Goal: Transaction & Acquisition: Purchase product/service

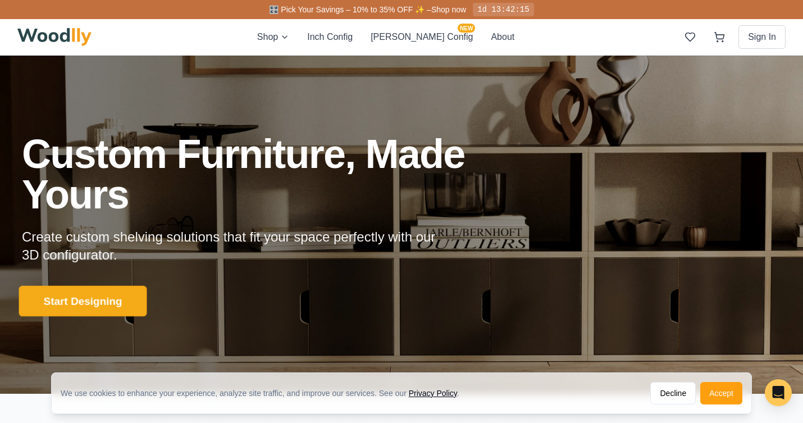
click at [88, 298] on button "Start Designing" at bounding box center [83, 301] width 128 height 31
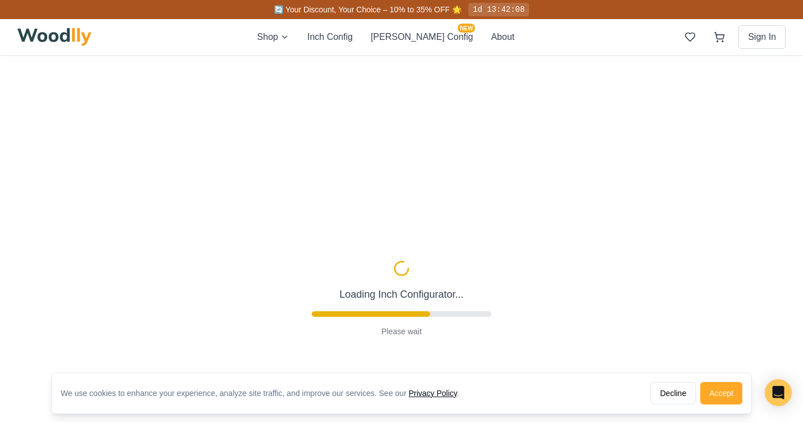
click at [722, 388] on button "Accept" at bounding box center [721, 393] width 42 height 22
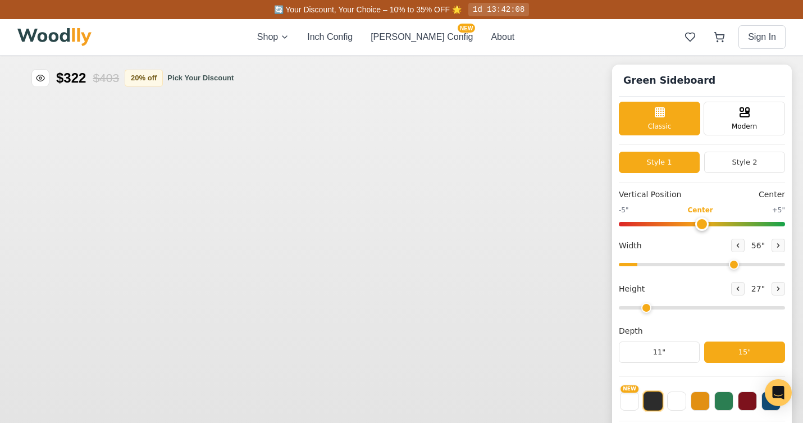
type input "56"
type input "2"
click at [720, 393] on button at bounding box center [723, 399] width 19 height 19
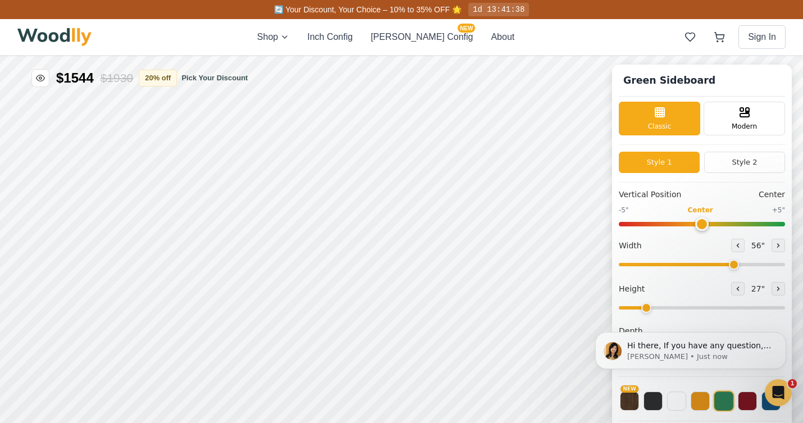
click at [700, 222] on input "range" at bounding box center [702, 224] width 166 height 4
click at [738, 116] on icon at bounding box center [744, 110] width 13 height 13
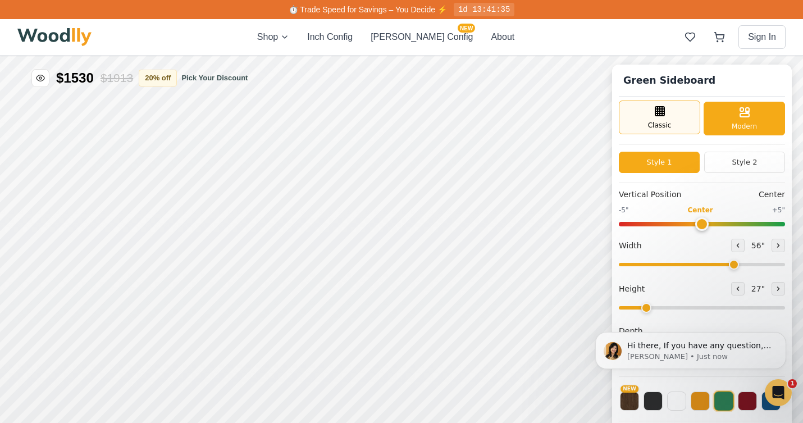
click at [672, 129] on div "Classic" at bounding box center [659, 117] width 81 height 34
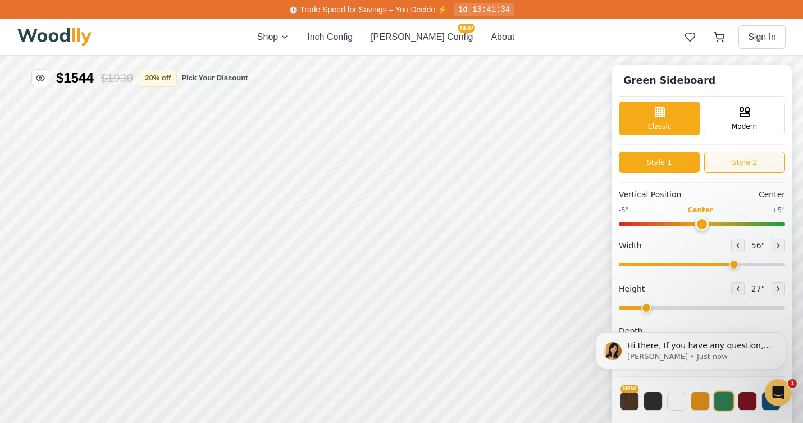
click at [727, 153] on button "Style 2" at bounding box center [744, 162] width 81 height 21
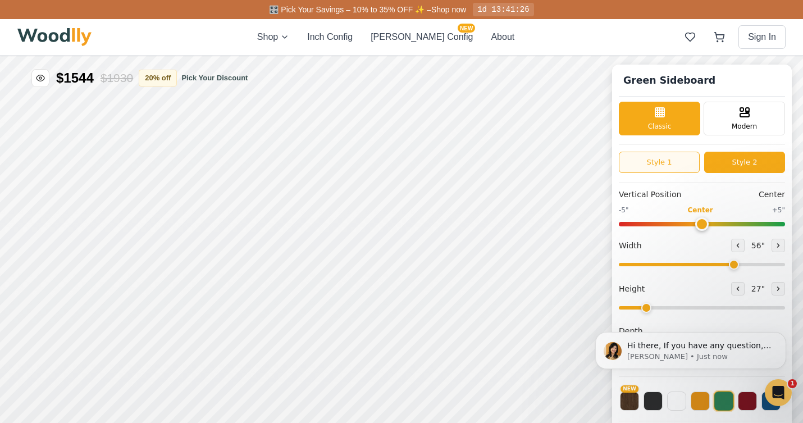
click at [659, 161] on button "Style 1" at bounding box center [659, 162] width 81 height 21
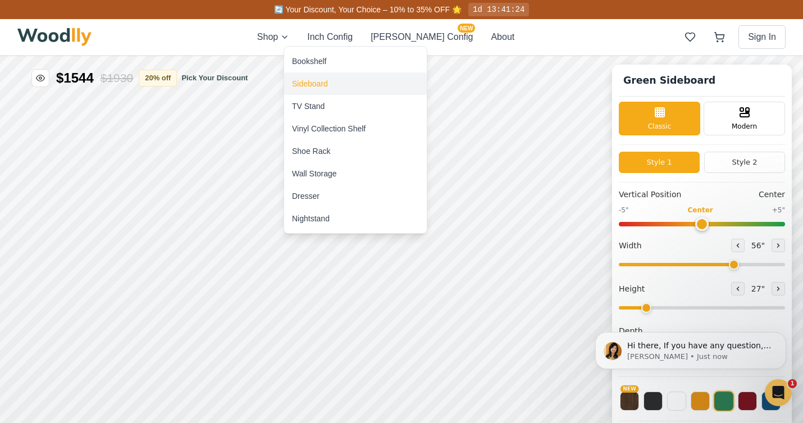
click at [305, 83] on div "Sideboard" at bounding box center [310, 83] width 36 height 11
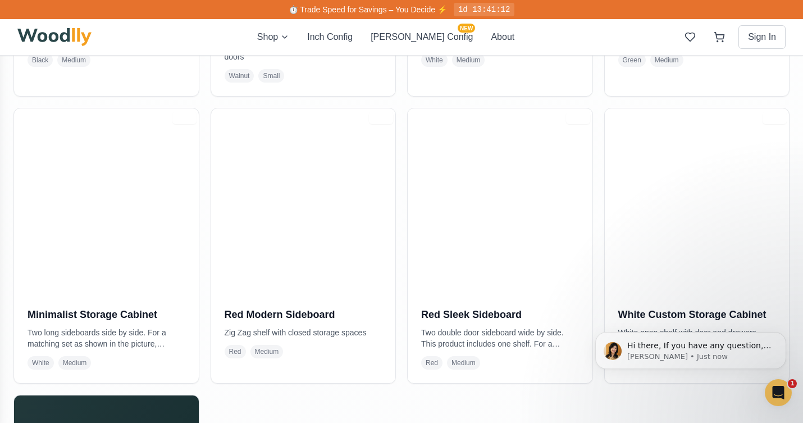
scroll to position [738, 0]
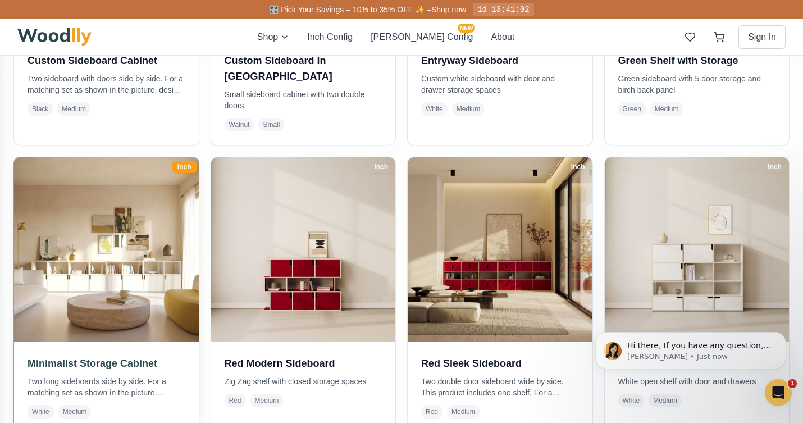
click at [111, 276] on img at bounding box center [107, 250] width 194 height 194
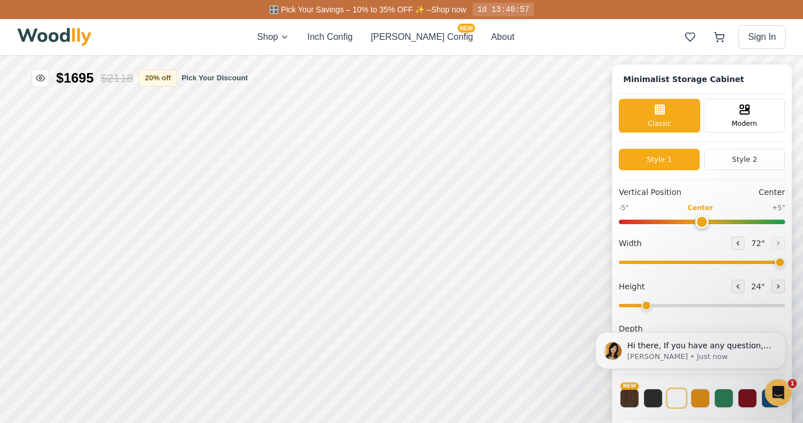
type input "72"
type input "2"
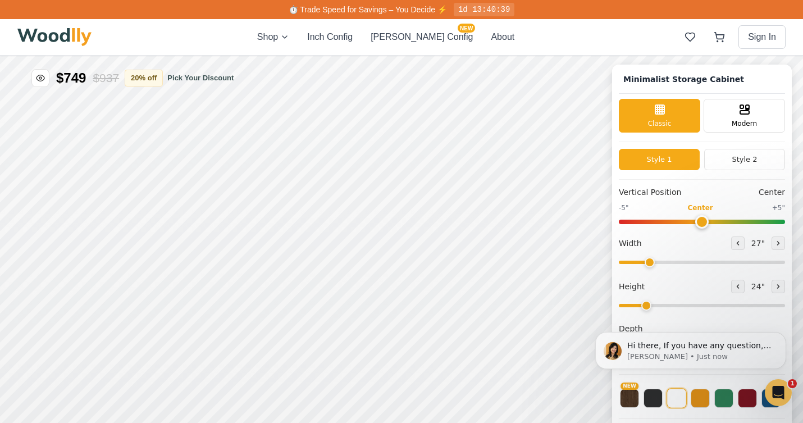
drag, startPoint x: 776, startPoint y: 263, endPoint x: 649, endPoint y: 274, distance: 127.9
type input "27"
click at [649, 264] on input "range" at bounding box center [702, 261] width 166 height 3
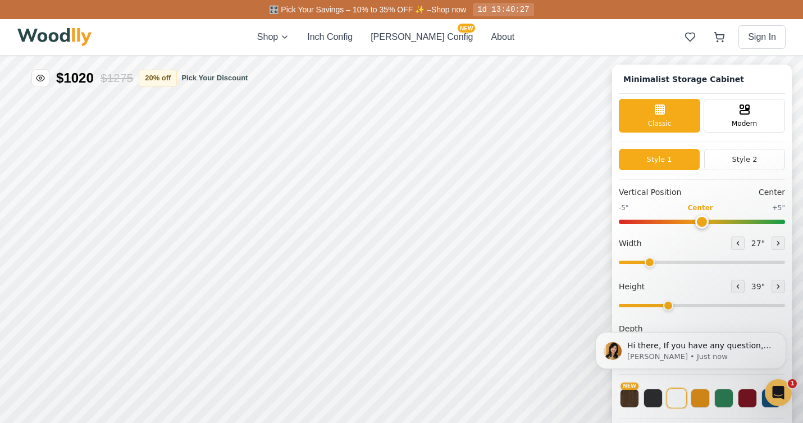
drag, startPoint x: 646, startPoint y: 305, endPoint x: 670, endPoint y: 307, distance: 24.2
type input "3"
click at [670, 307] on input "range" at bounding box center [702, 305] width 166 height 3
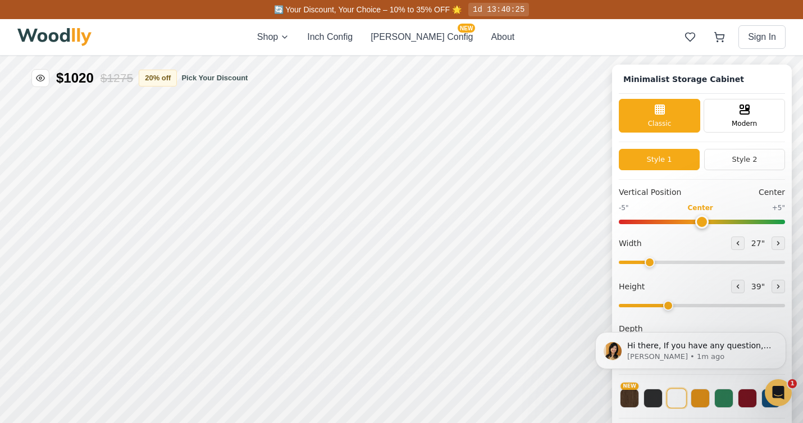
drag, startPoint x: 668, startPoint y: 305, endPoint x: 675, endPoint y: 305, distance: 6.7
click at [675, 305] on input "range" at bounding box center [702, 305] width 166 height 3
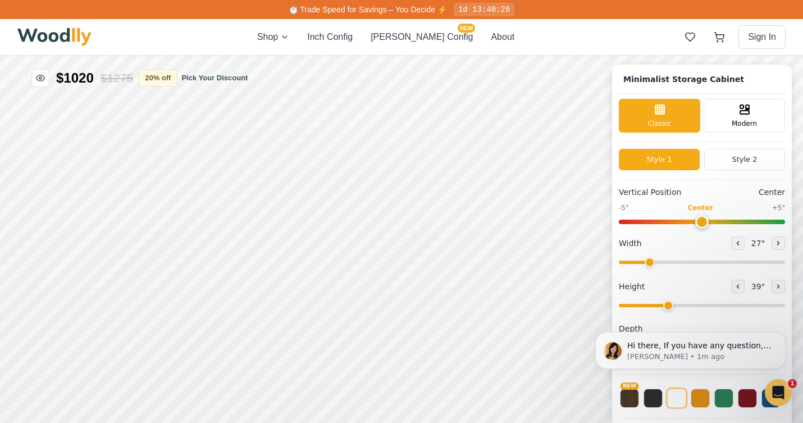
click at [675, 307] on input "range" at bounding box center [702, 305] width 166 height 3
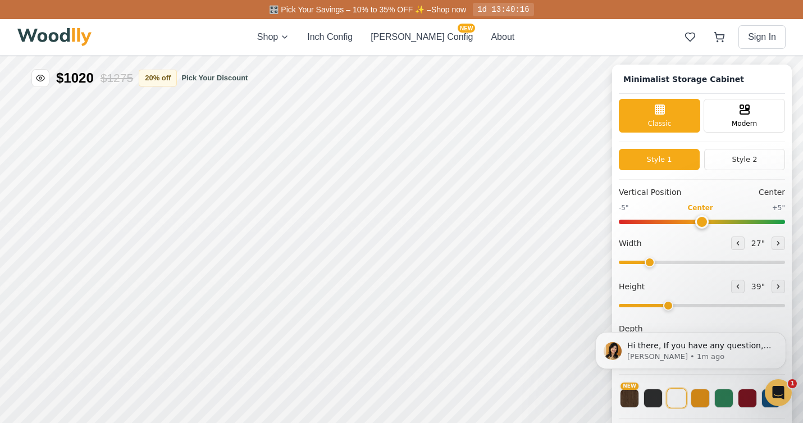
click at [700, 220] on input "range" at bounding box center [702, 222] width 166 height 4
click at [700, 396] on button at bounding box center [700, 396] width 19 height 19
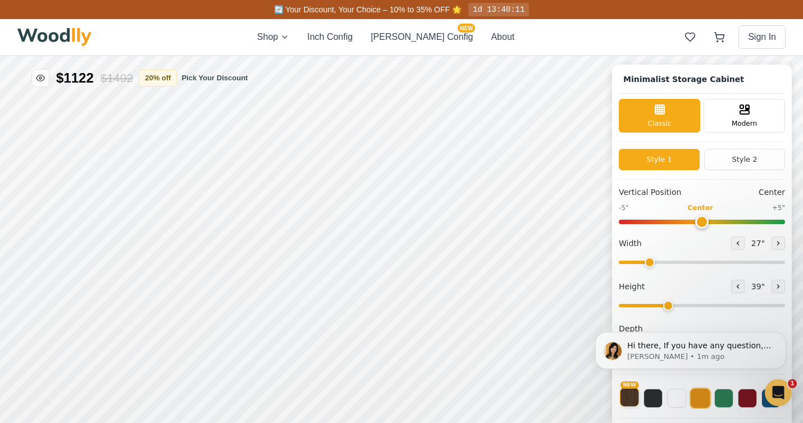
click at [628, 400] on button "NEW" at bounding box center [629, 396] width 19 height 19
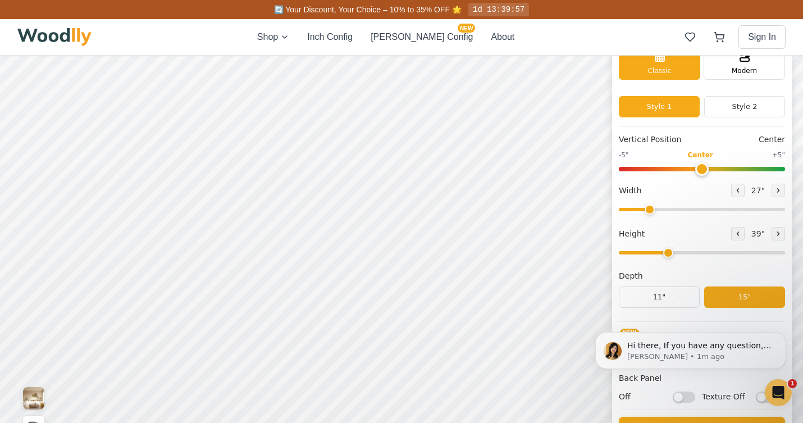
scroll to position [88, 0]
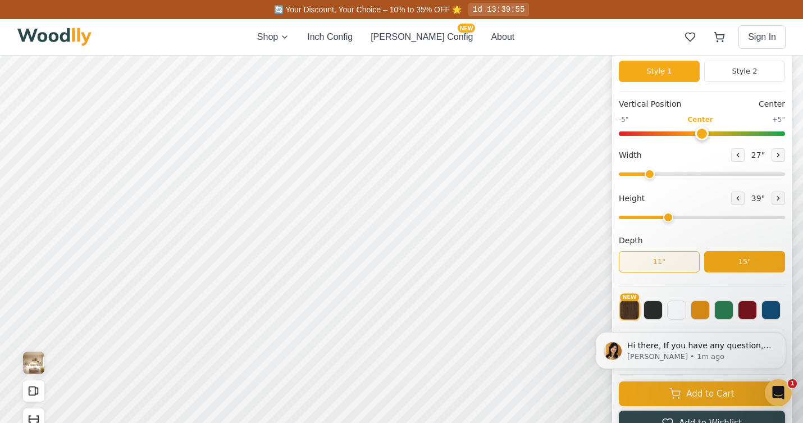
click at [645, 260] on button "11"" at bounding box center [659, 261] width 81 height 21
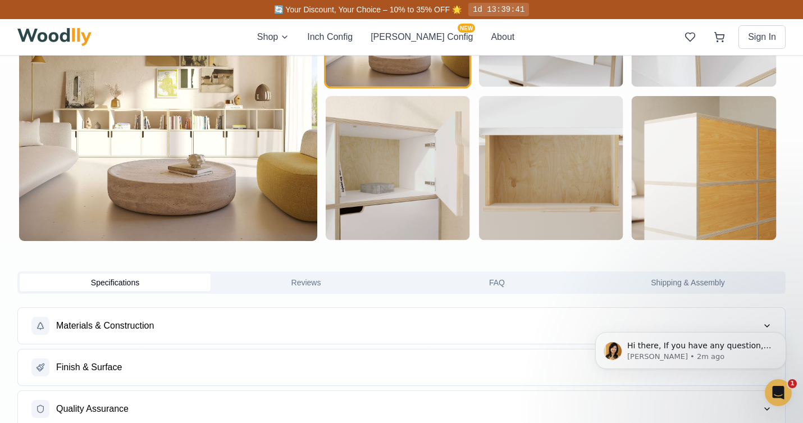
scroll to position [559, 0]
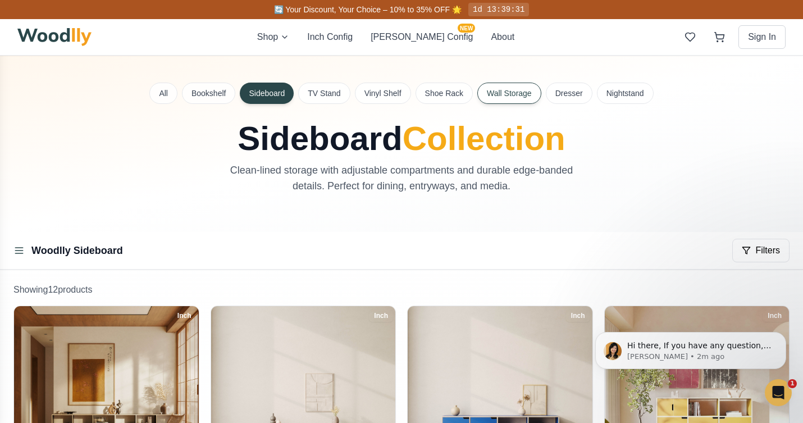
click at [513, 94] on button "Wall Storage" at bounding box center [509, 93] width 64 height 21
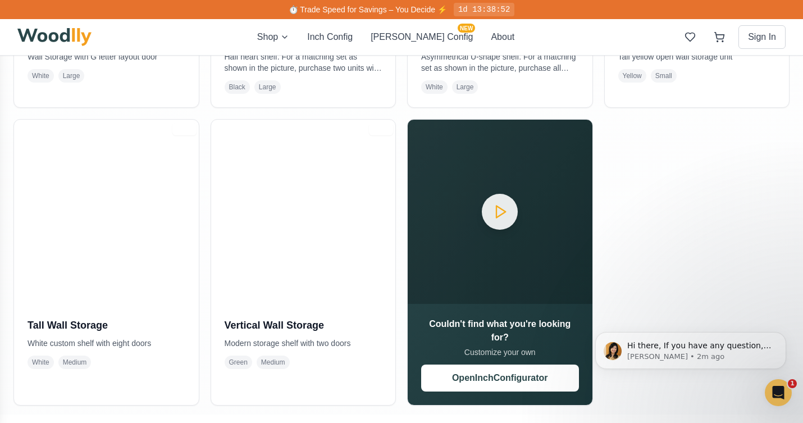
scroll to position [452, 0]
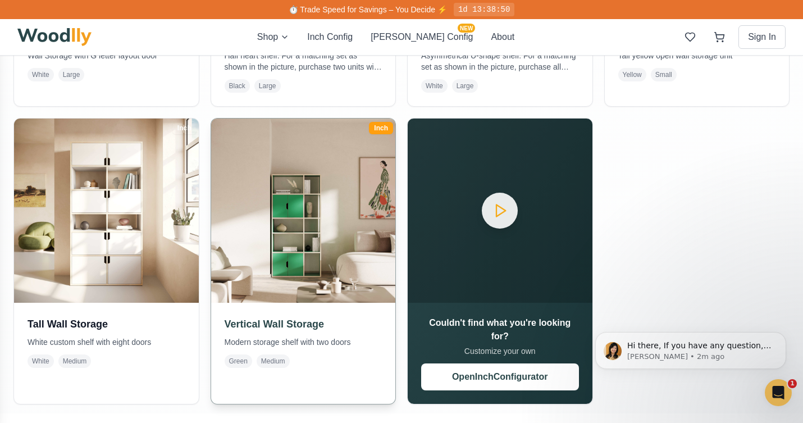
click at [287, 327] on h3 "Vertical Wall Storage" at bounding box center [304, 324] width 158 height 16
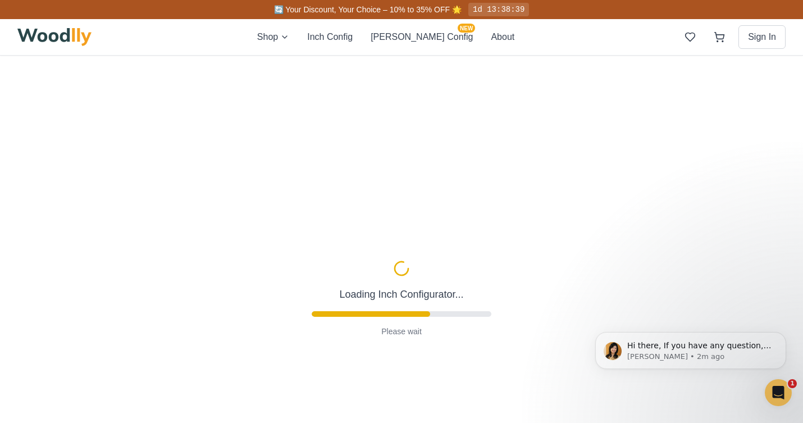
scroll to position [4, 0]
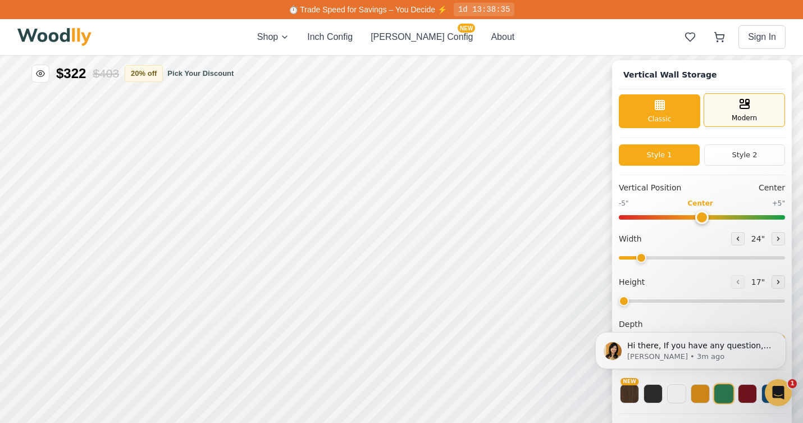
type input "5"
type input "35"
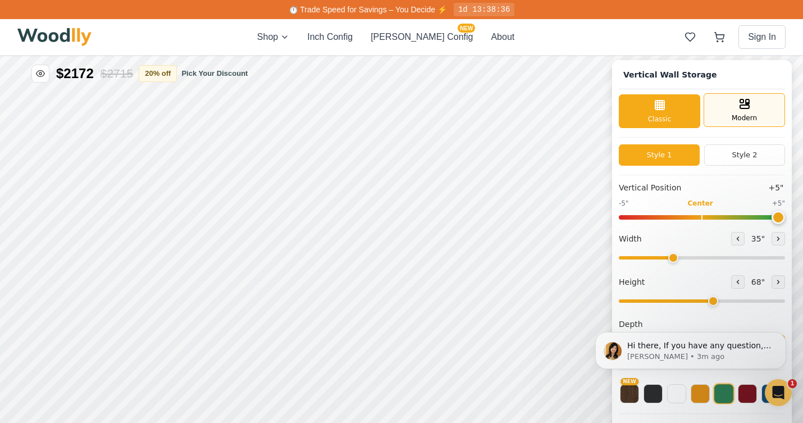
click at [732, 113] on span "Modern" at bounding box center [744, 118] width 25 height 10
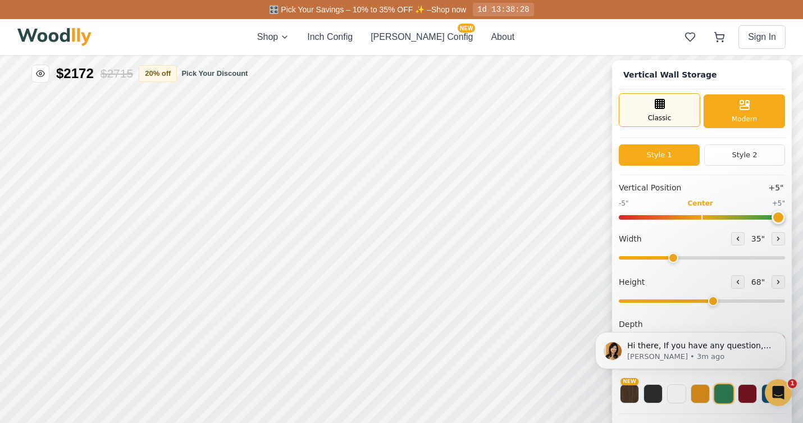
click at [656, 117] on span "Classic" at bounding box center [660, 118] width 24 height 10
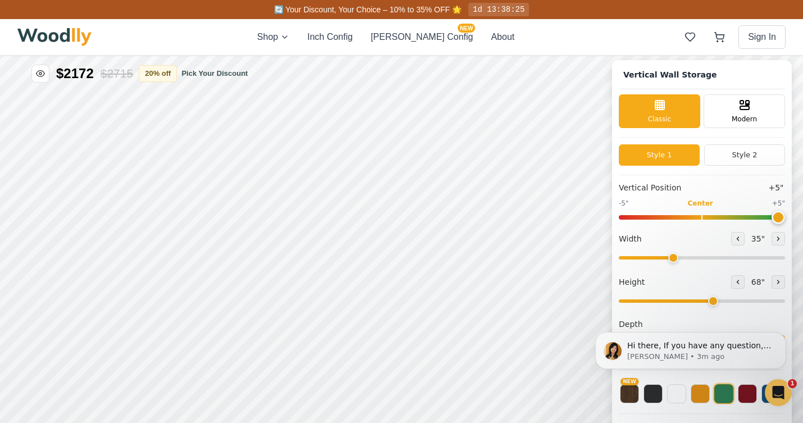
scroll to position [4, 0]
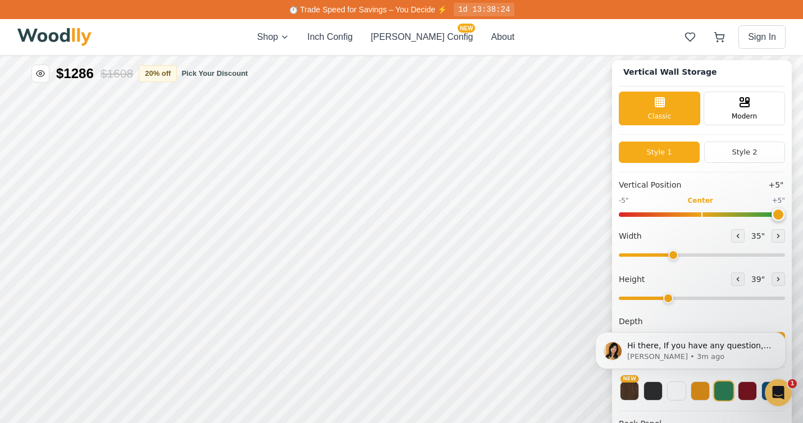
drag, startPoint x: 708, startPoint y: 298, endPoint x: 665, endPoint y: 298, distance: 42.7
type input "3"
click at [665, 298] on input "range" at bounding box center [702, 297] width 166 height 3
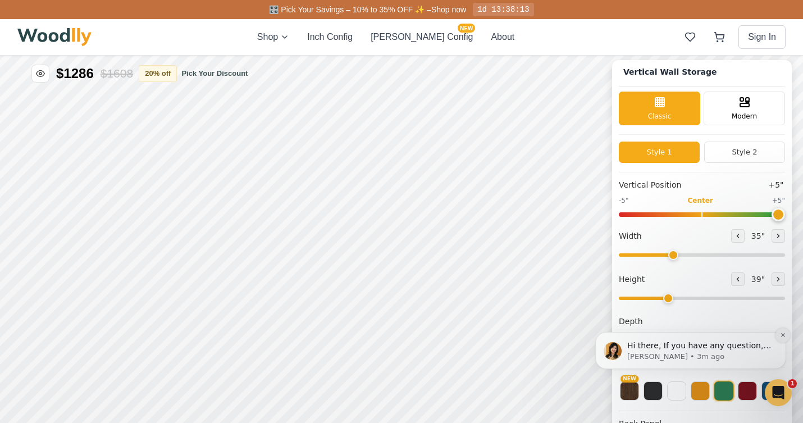
click at [783, 334] on icon "Dismiss notification" at bounding box center [783, 335] width 6 height 6
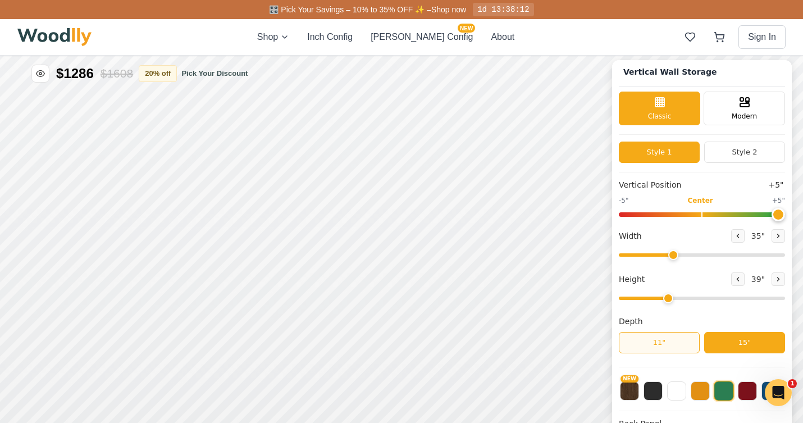
click at [647, 342] on button "11"" at bounding box center [659, 342] width 81 height 21
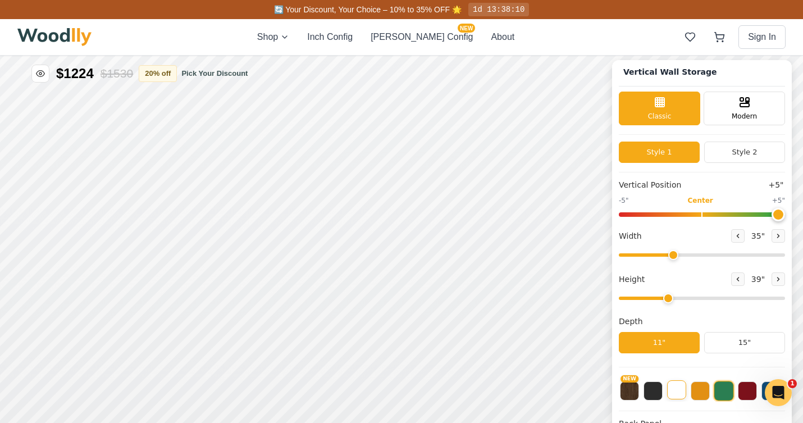
click at [681, 394] on button at bounding box center [676, 389] width 19 height 19
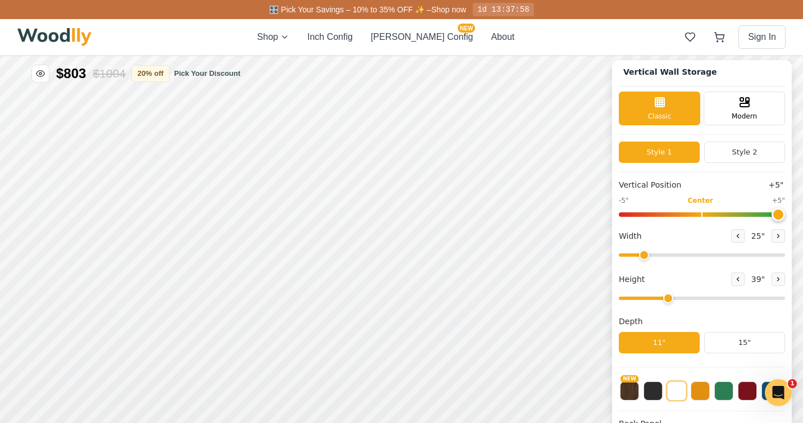
drag, startPoint x: 671, startPoint y: 253, endPoint x: 645, endPoint y: 259, distance: 27.5
type input "25"
click at [645, 257] on input "range" at bounding box center [702, 254] width 166 height 3
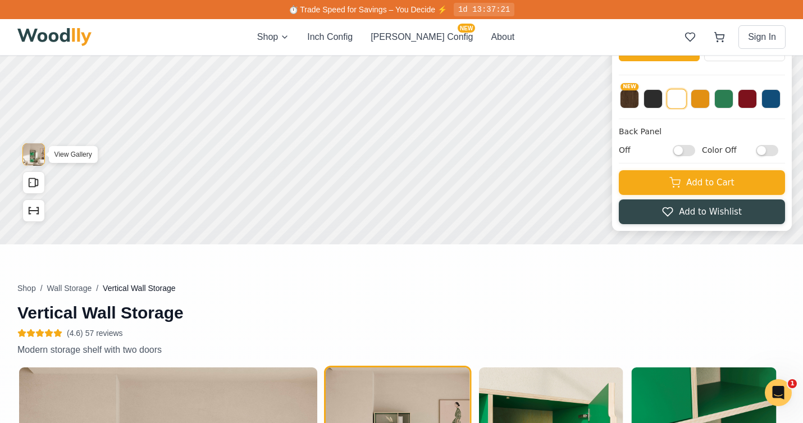
scroll to position [297, 0]
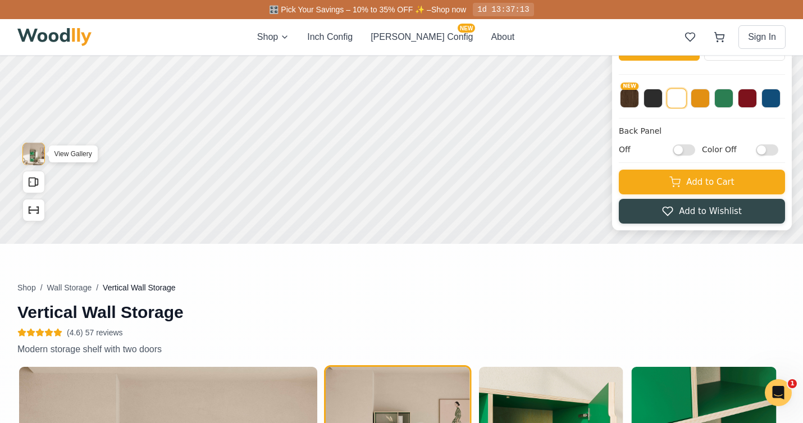
click at [36, 154] on img "View Gallery" at bounding box center [33, 154] width 21 height 22
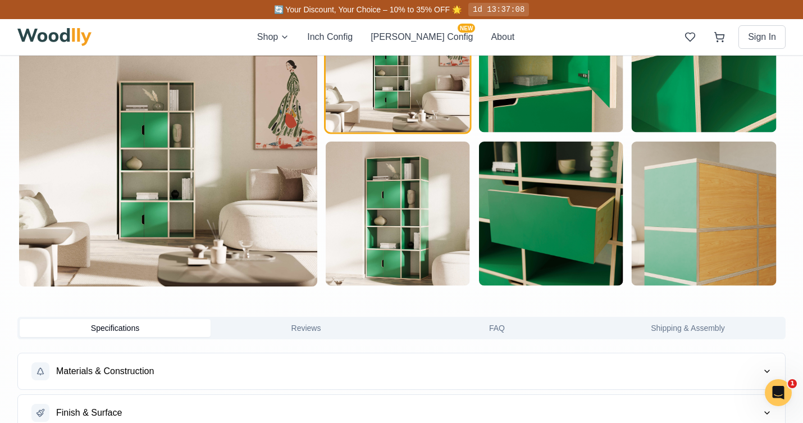
scroll to position [0, 0]
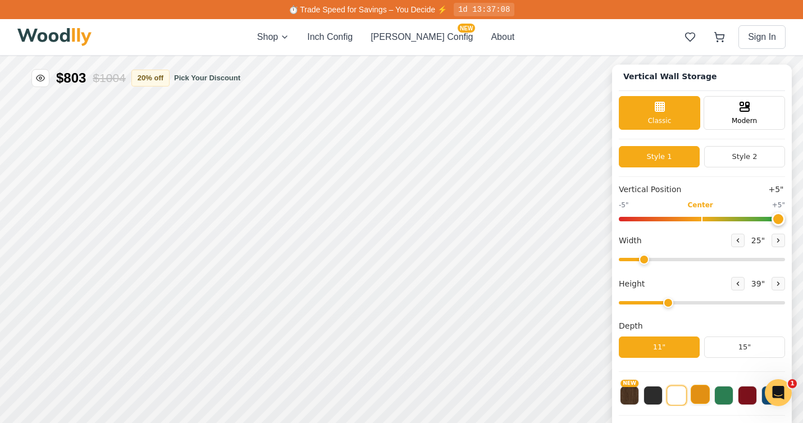
click at [698, 397] on button at bounding box center [700, 394] width 19 height 19
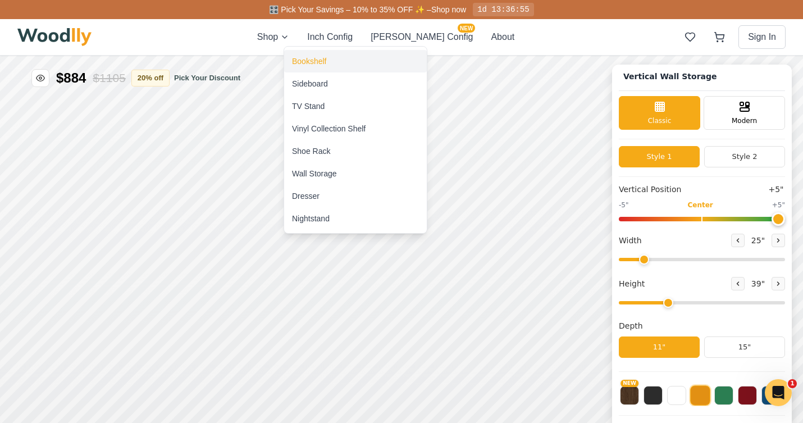
click at [305, 62] on div "Bookshelf" at bounding box center [309, 61] width 34 height 11
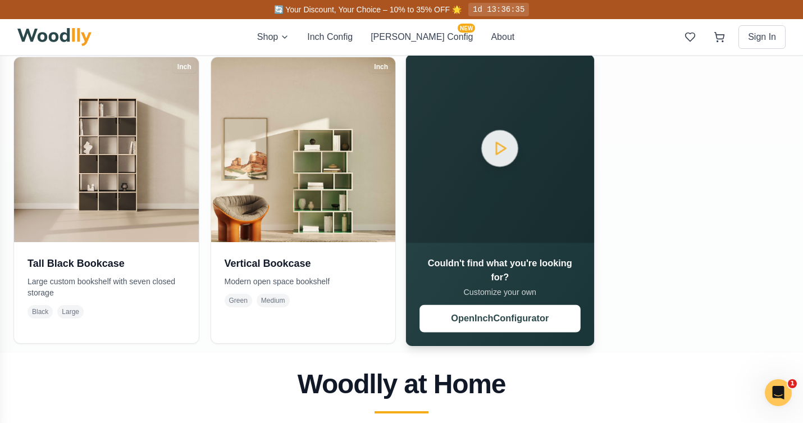
scroll to position [655, 0]
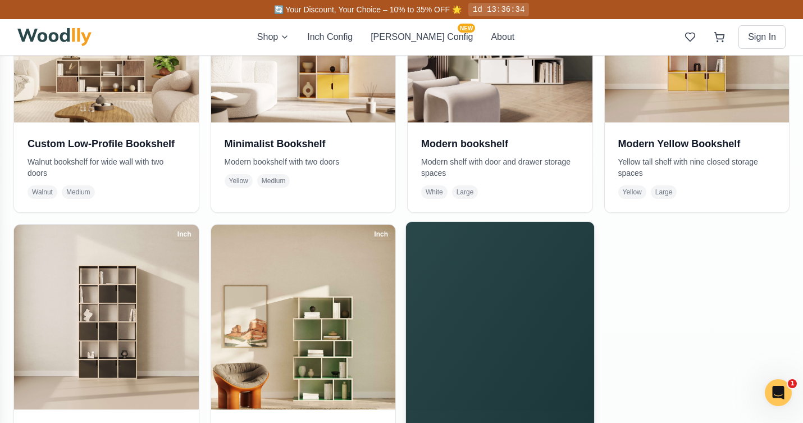
click at [497, 309] on video "Your browser does not support the video tag." at bounding box center [500, 316] width 188 height 188
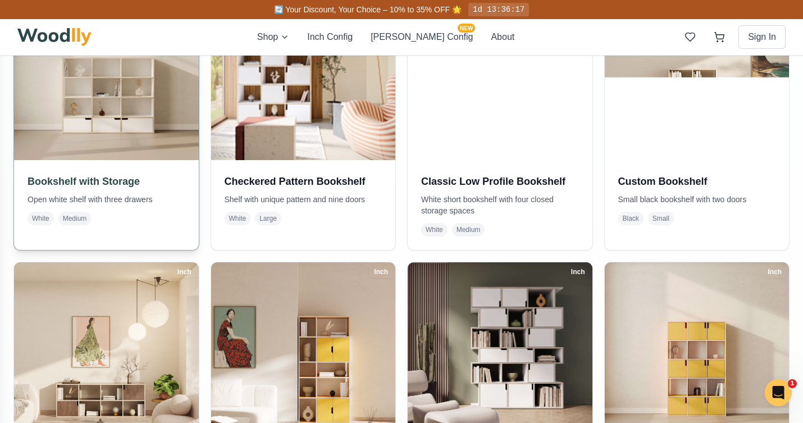
scroll to position [328, 0]
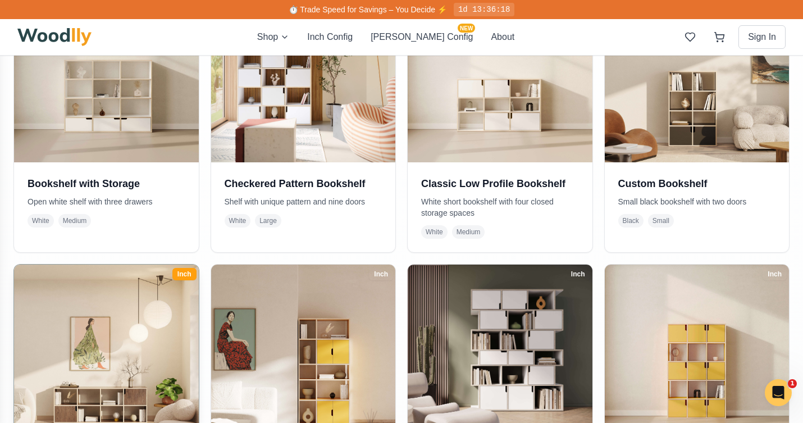
click at [148, 372] on img at bounding box center [107, 356] width 194 height 194
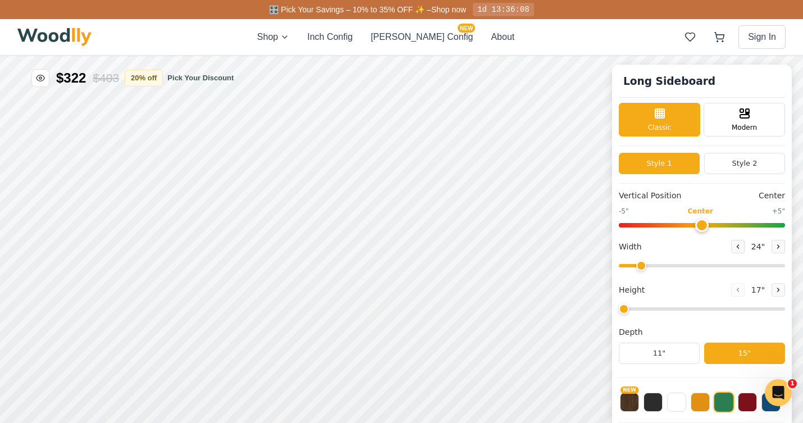
scroll to position [3, 0]
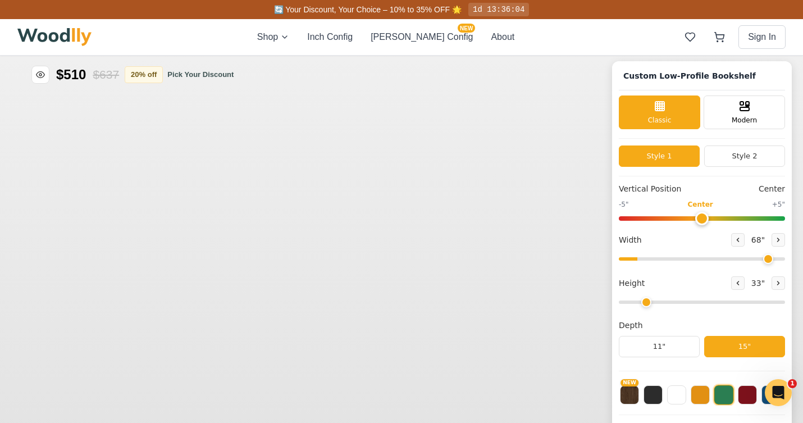
type input "68"
type input "2"
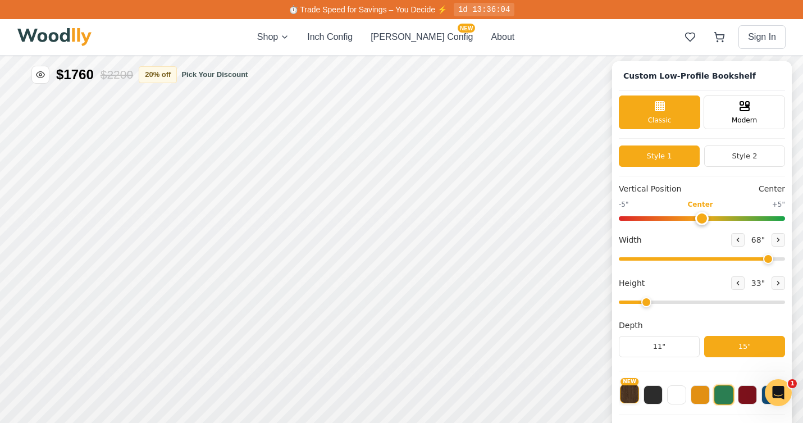
click at [627, 394] on button "NEW" at bounding box center [629, 393] width 19 height 19
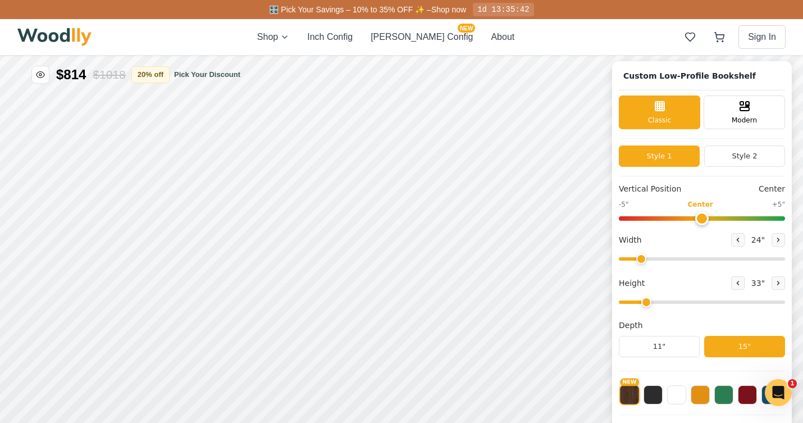
drag, startPoint x: 762, startPoint y: 259, endPoint x: 641, endPoint y: 276, distance: 122.5
type input "24"
click at [641, 260] on input "range" at bounding box center [702, 258] width 166 height 3
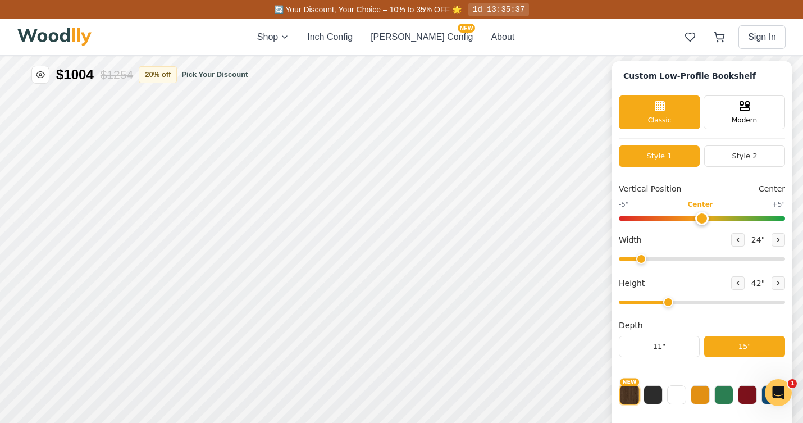
drag, startPoint x: 645, startPoint y: 303, endPoint x: 659, endPoint y: 304, distance: 14.1
click at [659, 304] on input "range" at bounding box center [702, 301] width 166 height 3
click at [737, 284] on icon at bounding box center [738, 282] width 2 height 3
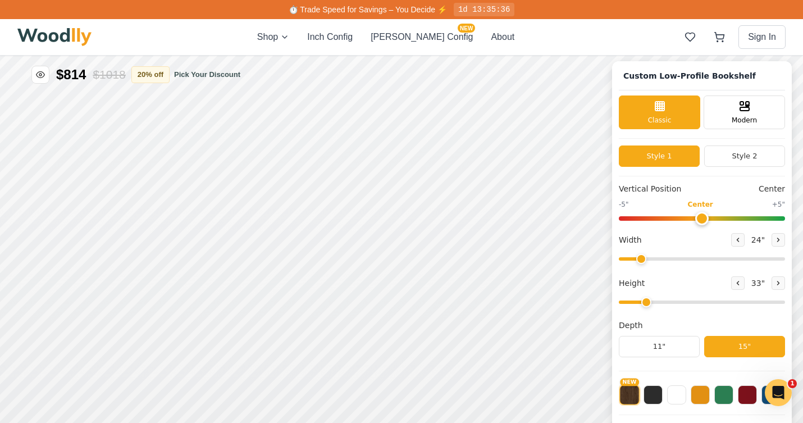
click at [655, 301] on input "range" at bounding box center [702, 301] width 166 height 3
click at [648, 303] on input "range" at bounding box center [702, 301] width 166 height 3
click at [655, 303] on input "range" at bounding box center [702, 301] width 166 height 3
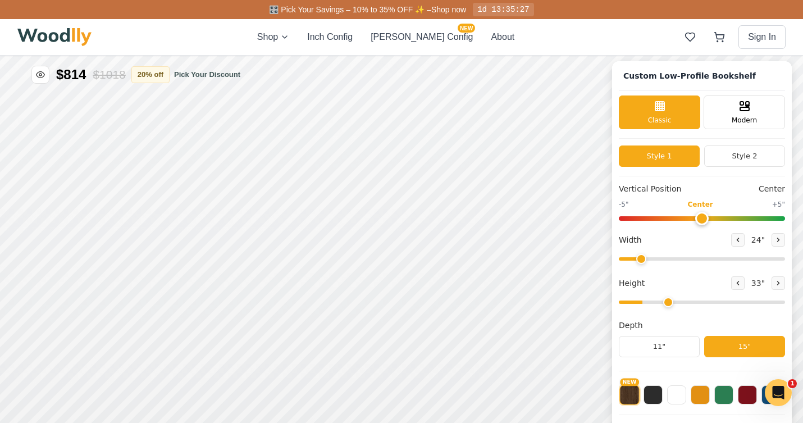
click at [660, 303] on input "range" at bounding box center [702, 301] width 166 height 3
drag, startPoint x: 667, startPoint y: 301, endPoint x: 659, endPoint y: 304, distance: 8.2
click at [659, 304] on input "range" at bounding box center [702, 301] width 166 height 3
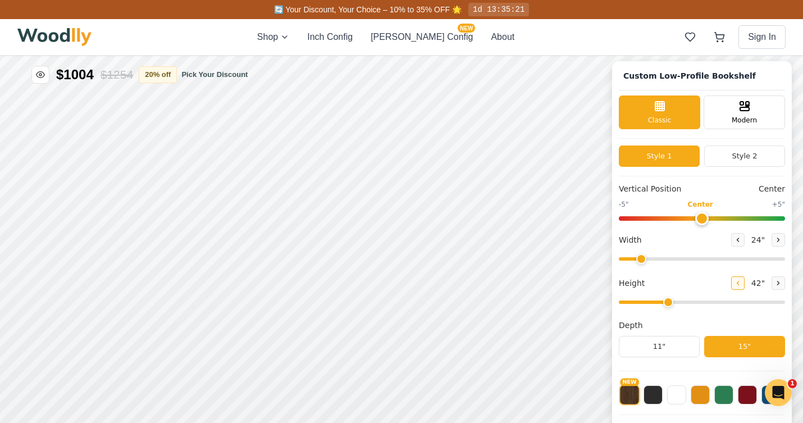
click at [734, 285] on icon at bounding box center [737, 283] width 7 height 7
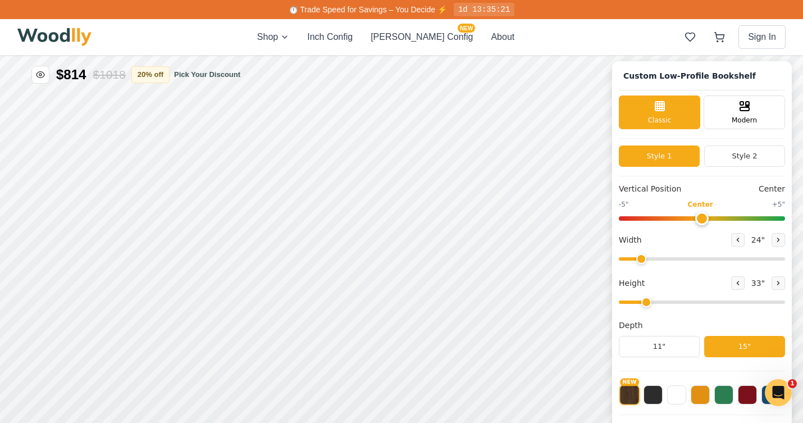
drag, startPoint x: 643, startPoint y: 300, endPoint x: 653, endPoint y: 300, distance: 9.6
click at [653, 300] on input "range" at bounding box center [702, 301] width 166 height 3
click at [656, 300] on input "range" at bounding box center [702, 301] width 166 height 3
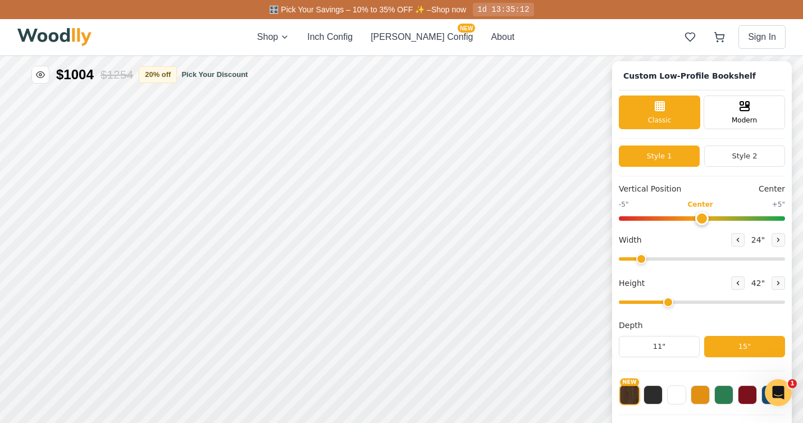
click at [660, 302] on input "range" at bounding box center [702, 301] width 166 height 3
click at [655, 304] on input "range" at bounding box center [702, 301] width 166 height 3
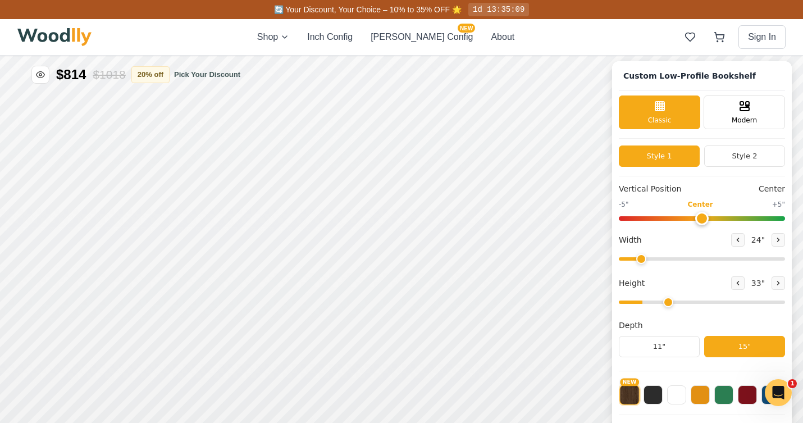
type input "3"
click at [659, 303] on input "range" at bounding box center [702, 301] width 166 height 3
click at [661, 347] on button "11"" at bounding box center [659, 346] width 81 height 21
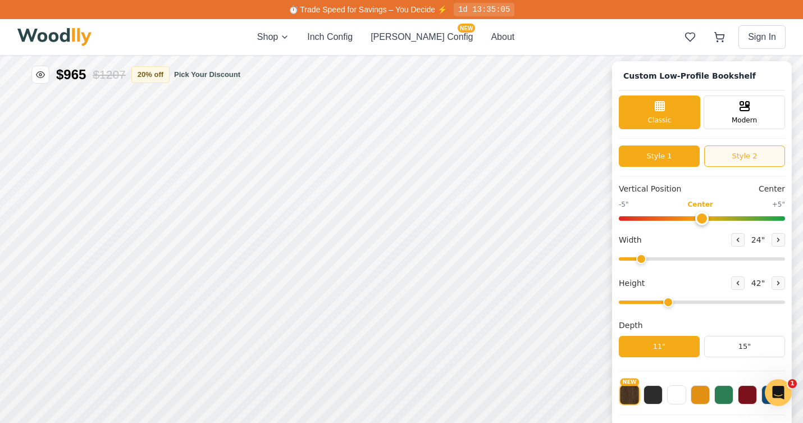
click at [744, 158] on button "Style 2" at bounding box center [744, 155] width 81 height 21
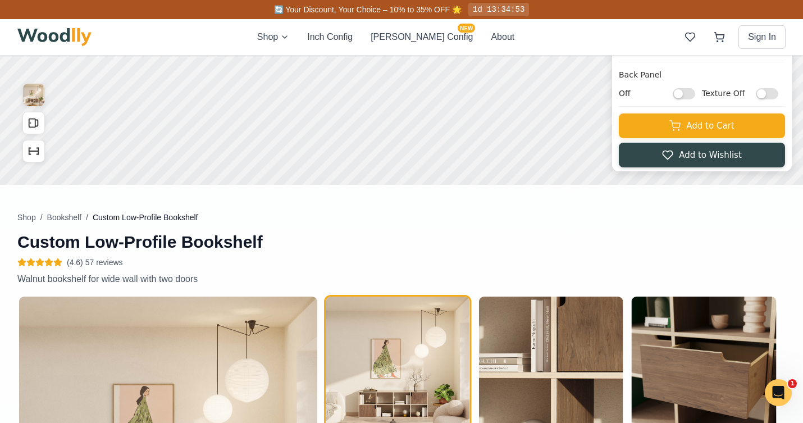
scroll to position [0, 0]
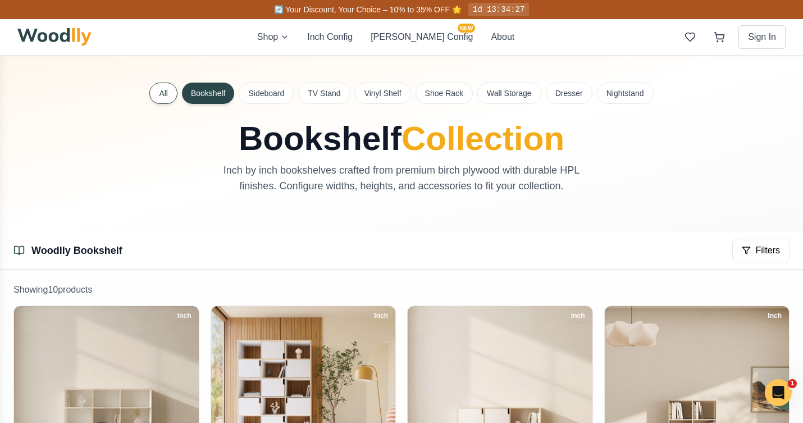
click at [166, 98] on button "All" at bounding box center [163, 93] width 28 height 21
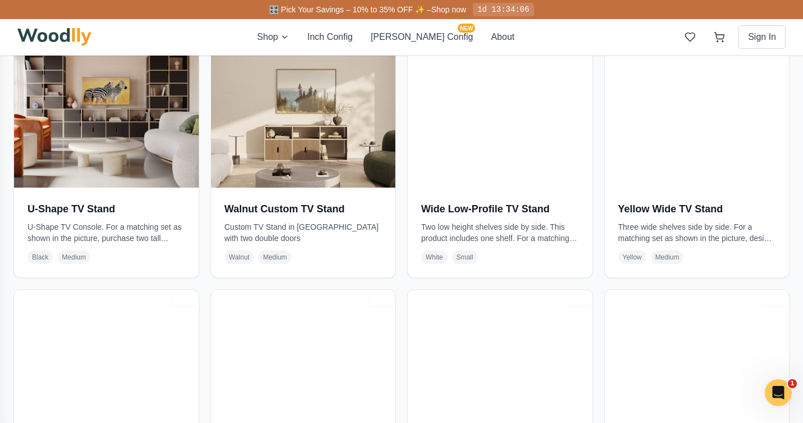
scroll to position [2195, 0]
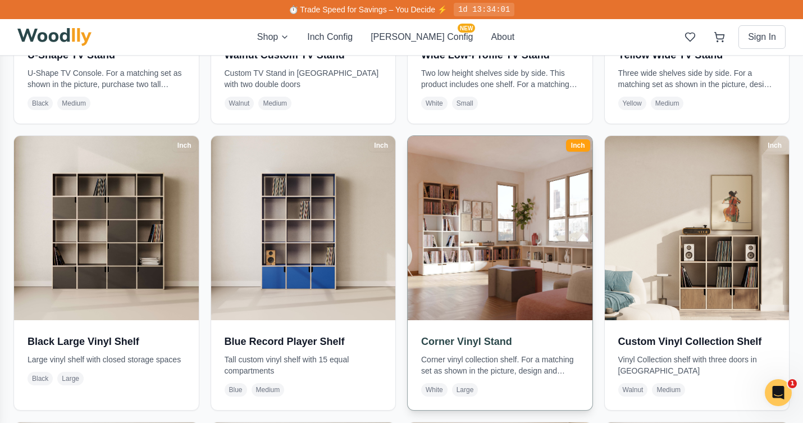
click at [499, 333] on h3 "Corner Vinyl Stand" at bounding box center [500, 341] width 158 height 16
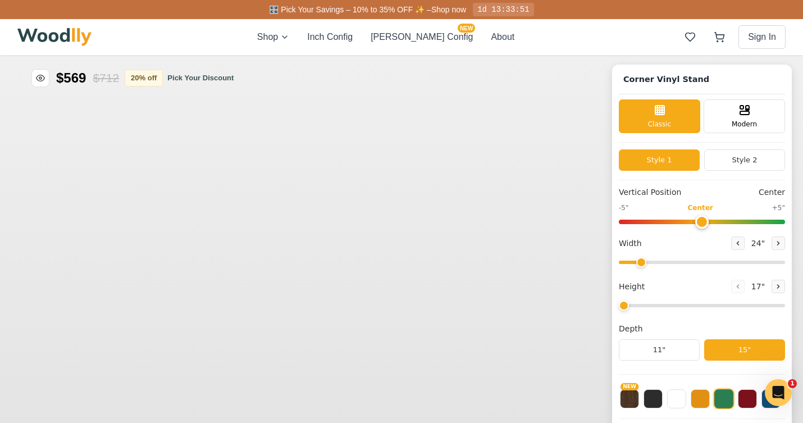
type input "72"
type input "2"
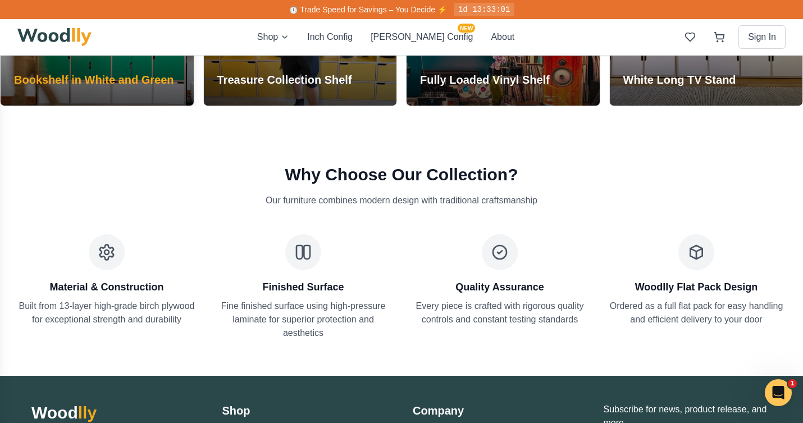
scroll to position [5578, 0]
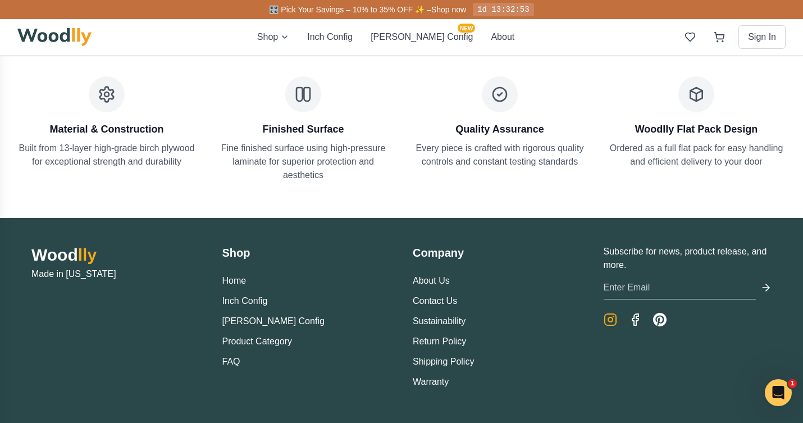
click at [611, 313] on icon "Instagram" at bounding box center [610, 319] width 13 height 13
